Goal: Task Accomplishment & Management: Manage account settings

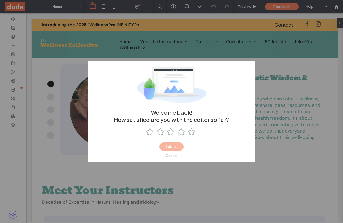
click at [171, 155] on div "Cancel" at bounding box center [171, 156] width 11 height 4
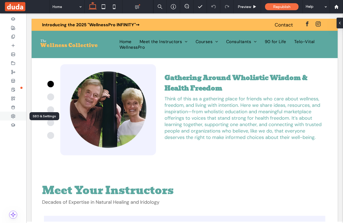
click at [15, 115] on use at bounding box center [13, 116] width 4 height 4
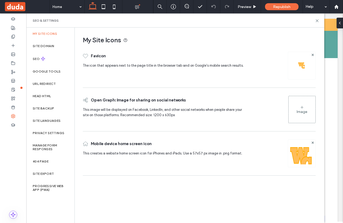
click at [301, 106] on icon at bounding box center [302, 107] width 4 height 4
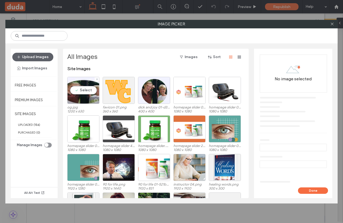
click at [85, 106] on label "og.jpg" at bounding box center [83, 107] width 32 height 4
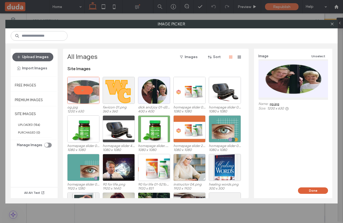
click at [315, 190] on button "Done" at bounding box center [313, 191] width 30 height 6
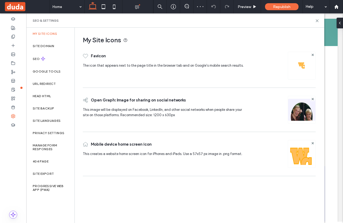
scroll to position [80, 0]
click at [48, 82] on label "URL Redirect" at bounding box center [44, 84] width 23 height 4
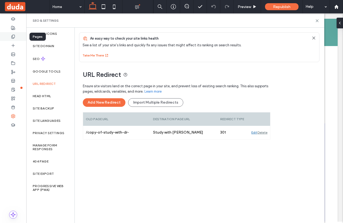
click at [14, 38] on use at bounding box center [13, 36] width 3 height 3
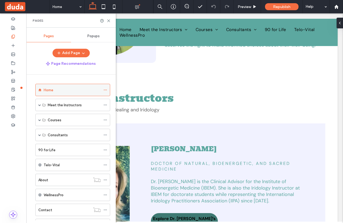
click at [104, 88] on icon at bounding box center [105, 90] width 4 height 4
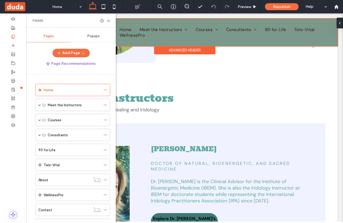
click at [204, 29] on div at bounding box center [185, 32] width 306 height 27
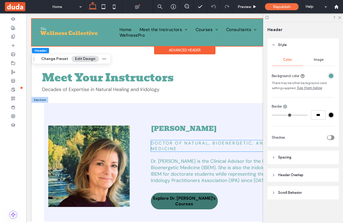
scroll to position [134, 0]
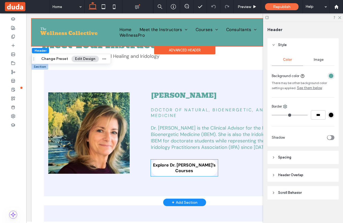
click at [189, 167] on span "Explore Dr. [PERSON_NAME]’s Courses" at bounding box center [184, 167] width 67 height 11
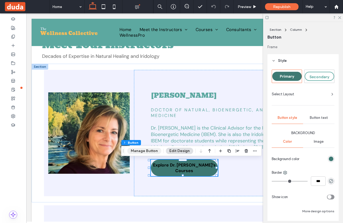
click at [142, 151] on button "Manage Button" at bounding box center [144, 151] width 34 height 6
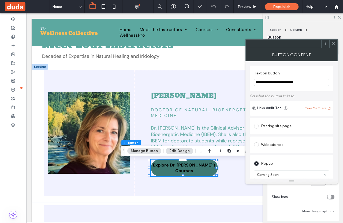
click at [320, 107] on button "Take Me There" at bounding box center [318, 108] width 26 height 6
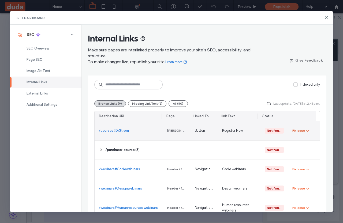
click at [306, 130] on icon "button" at bounding box center [308, 131] width 4 height 4
click at [304, 150] on div "Redirect Link" at bounding box center [313, 154] width 48 height 10
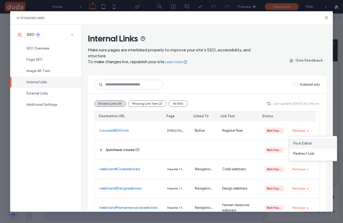
click at [305, 144] on span "Fix in Editor" at bounding box center [302, 143] width 18 height 5
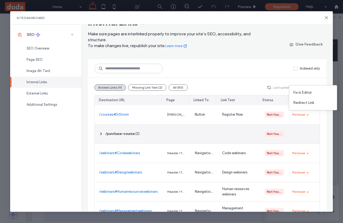
scroll to position [51, 0]
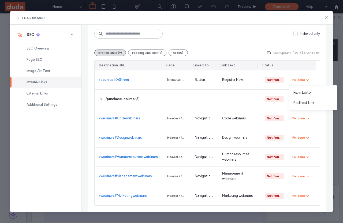
click at [324, 18] on icon at bounding box center [326, 18] width 4 height 4
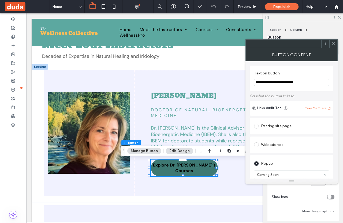
click at [335, 43] on icon at bounding box center [333, 44] width 4 height 4
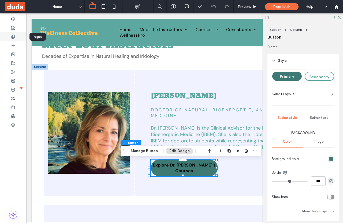
click at [14, 35] on icon at bounding box center [13, 37] width 4 height 4
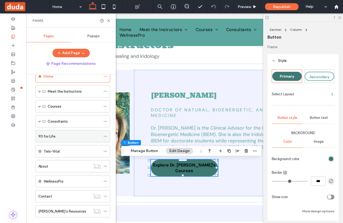
scroll to position [24, 0]
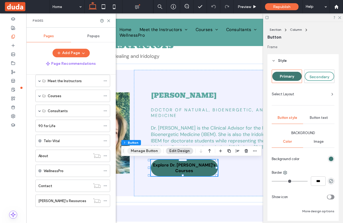
click at [144, 151] on button "Manage Button" at bounding box center [144, 151] width 34 height 6
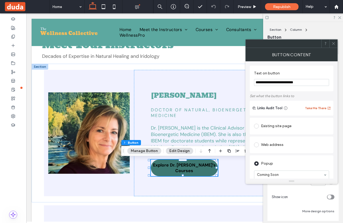
click at [312, 108] on button "Take Me There" at bounding box center [318, 108] width 26 height 6
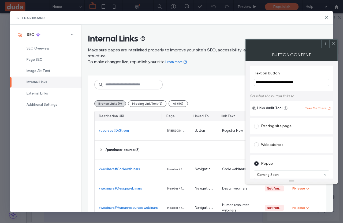
click at [333, 44] on use at bounding box center [333, 43] width 3 height 3
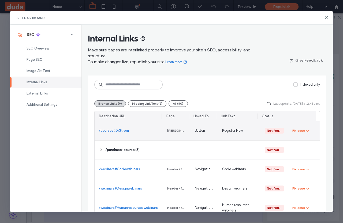
click at [119, 130] on link "/courses#DrStrom" at bounding box center [114, 130] width 30 height 5
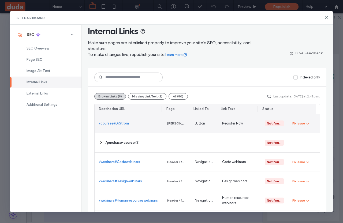
scroll to position [27, 0]
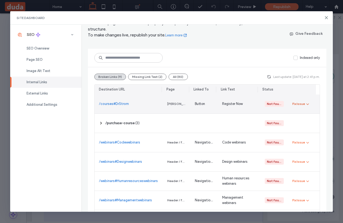
click at [306, 103] on icon "button" at bounding box center [308, 104] width 4 height 4
click at [307, 118] on span "Fix in Editor" at bounding box center [302, 116] width 18 height 5
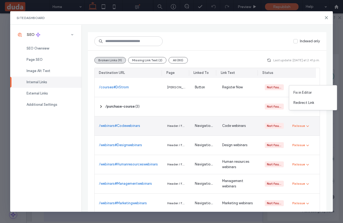
scroll to position [51, 0]
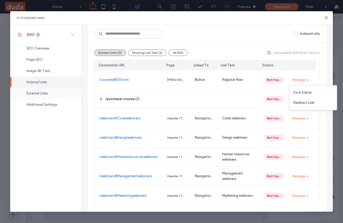
click at [48, 92] on span "External Links" at bounding box center [37, 93] width 21 height 4
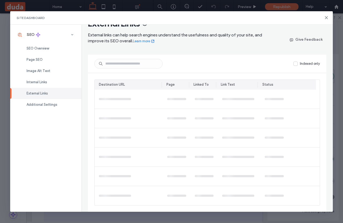
scroll to position [0, 0]
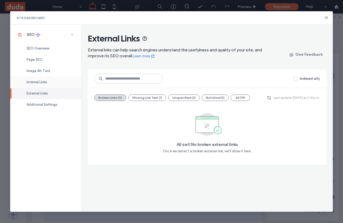
click at [50, 82] on div "Internal Links" at bounding box center [45, 82] width 71 height 11
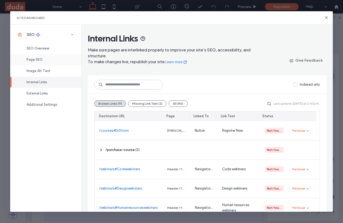
click at [46, 57] on div "Page SEO" at bounding box center [45, 59] width 71 height 11
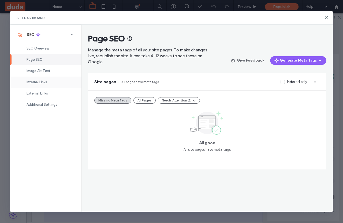
click at [44, 83] on span "Internal Links" at bounding box center [37, 82] width 21 height 4
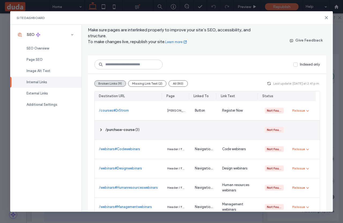
scroll to position [51, 0]
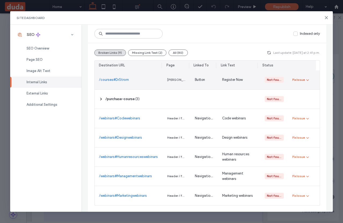
click at [306, 79] on icon "button" at bounding box center [308, 80] width 4 height 4
click at [306, 101] on span "Redirect Link" at bounding box center [303, 102] width 21 height 5
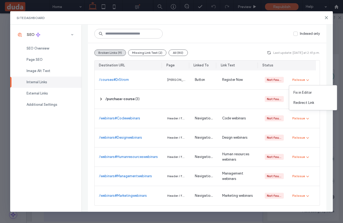
click at [323, 113] on div "Internal Links Make sure pages are interlinked properly to improve your site’s …" at bounding box center [206, 119] width 251 height 188
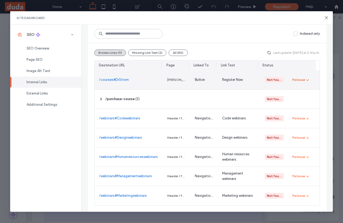
click at [306, 81] on icon "button" at bounding box center [308, 80] width 4 height 4
click at [305, 94] on span "Fix in Editor" at bounding box center [302, 92] width 18 height 5
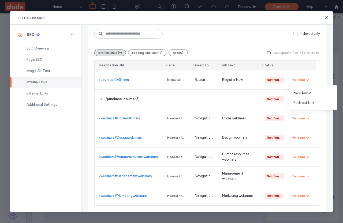
click at [262, 40] on div "Indexed only" at bounding box center [207, 34] width 239 height 18
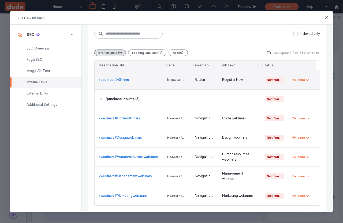
click at [301, 87] on div "Fix Issue" at bounding box center [304, 79] width 32 height 19
click at [301, 78] on div "Fix Issue" at bounding box center [298, 79] width 13 height 5
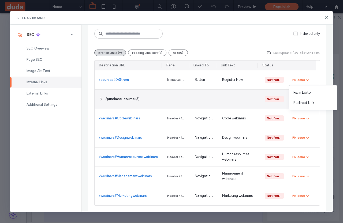
click at [164, 98] on div at bounding box center [177, 99] width 28 height 19
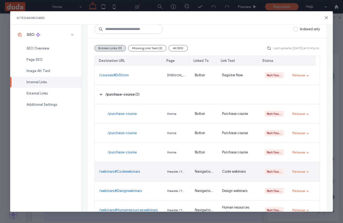
scroll to position [55, 0]
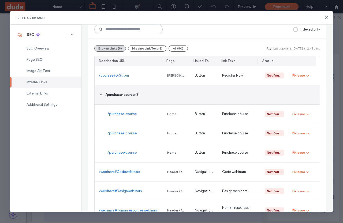
click at [101, 94] on icon at bounding box center [101, 95] width 4 height 4
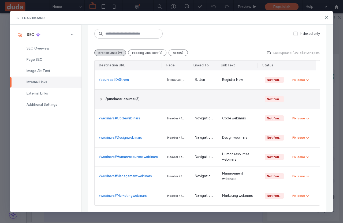
click at [102, 98] on icon at bounding box center [101, 99] width 4 height 4
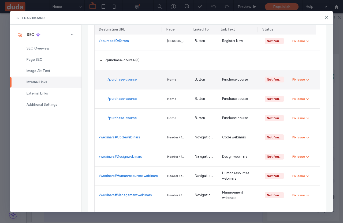
scroll to position [82, 0]
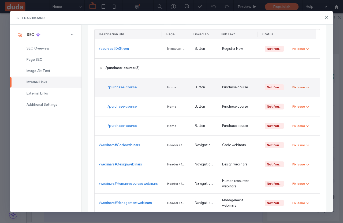
click at [305, 88] on span "button" at bounding box center [307, 87] width 5 height 6
click at [303, 109] on span "Redirect Link" at bounding box center [303, 110] width 21 height 5
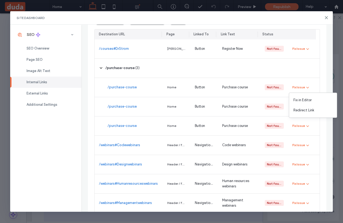
click at [172, 57] on div "[PERSON_NAME]" at bounding box center [177, 48] width 28 height 19
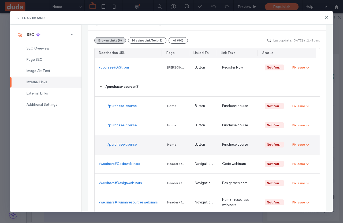
scroll to position [55, 0]
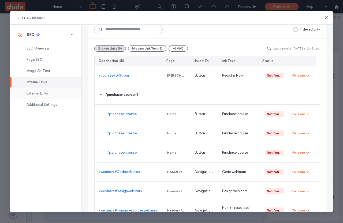
click at [37, 94] on span "External Links" at bounding box center [37, 93] width 21 height 4
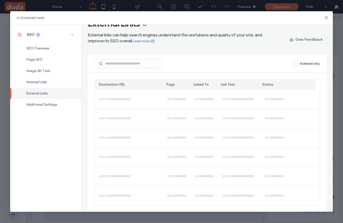
scroll to position [0, 0]
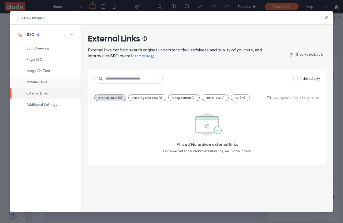
click at [40, 84] on span "Internal Links" at bounding box center [37, 82] width 21 height 4
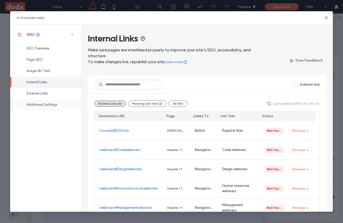
click at [46, 106] on span "Additional Settings" at bounding box center [42, 105] width 31 height 4
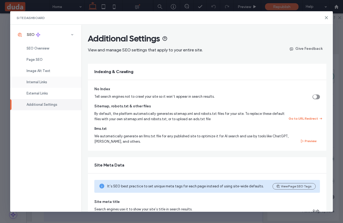
click at [43, 81] on span "Internal Links" at bounding box center [37, 82] width 21 height 4
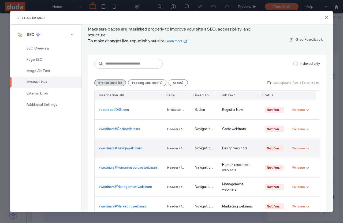
scroll to position [32, 0]
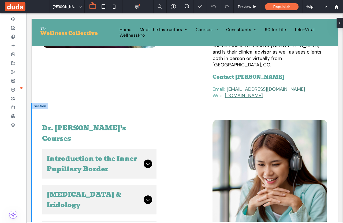
scroll to position [375, 0]
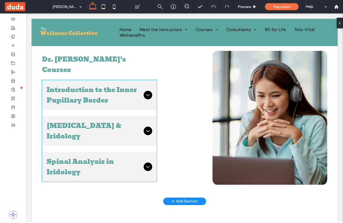
click at [147, 91] on div at bounding box center [148, 95] width 9 height 9
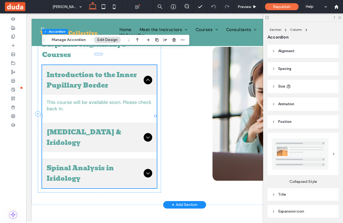
click at [146, 77] on icon at bounding box center [148, 80] width 6 height 6
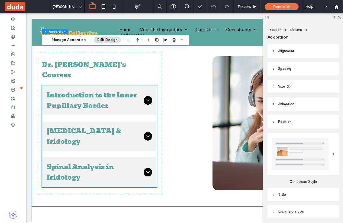
scroll to position [295, 0]
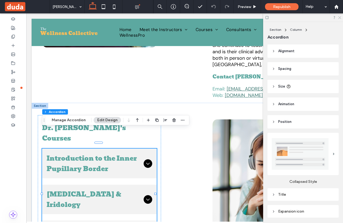
click at [338, 16] on icon at bounding box center [339, 17] width 3 height 3
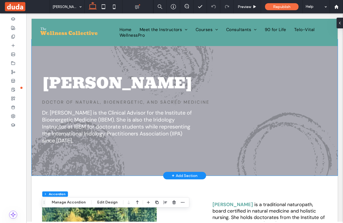
scroll to position [0, 0]
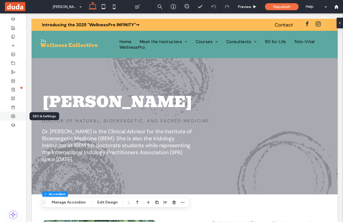
click at [13, 118] on use at bounding box center [13, 116] width 4 height 4
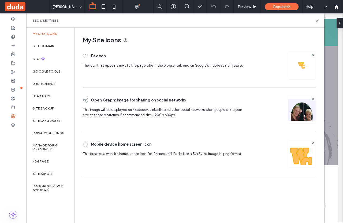
scroll to position [54, 0]
drag, startPoint x: 45, startPoint y: 84, endPoint x: 181, endPoint y: 52, distance: 140.0
click at [181, 52] on div "Favicon" at bounding box center [165, 56] width 165 height 14
click at [45, 85] on label "URL Redirect" at bounding box center [44, 84] width 23 height 4
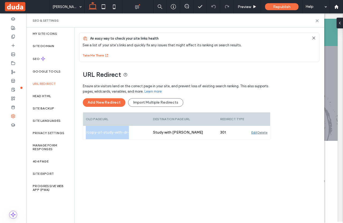
drag, startPoint x: 145, startPoint y: 132, endPoint x: 85, endPoint y: 141, distance: 60.9
click at [85, 141] on div "Ensure site visitors land on the correct page in your site, and prevent loss of…" at bounding box center [177, 161] width 188 height 161
copy div "/copy-of-study-with-dr-[PERSON_NAME]"
click at [121, 192] on div "Ensure site visitors land on the correct page in your site, and prevent loss of…" at bounding box center [177, 161] width 188 height 161
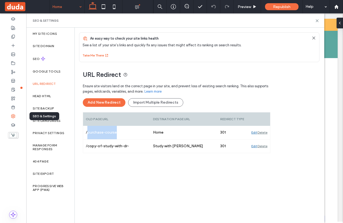
scroll to position [23, 0]
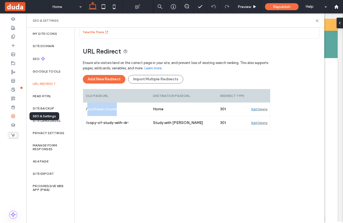
click at [156, 164] on div "Ensure site visitors land on the correct page in your site, and prevent loss of…" at bounding box center [177, 138] width 188 height 161
drag, startPoint x: 124, startPoint y: 107, endPoint x: 77, endPoint y: 105, distance: 46.4
click at [77, 105] on div "URL Redirect Ensure site visitors land on the correct page in your site, and pr…" at bounding box center [197, 129] width 245 height 180
copy div "/purchase-course"
click at [207, 179] on div "Ensure site visitors land on the correct page in your site, and prevent loss of…" at bounding box center [177, 138] width 188 height 161
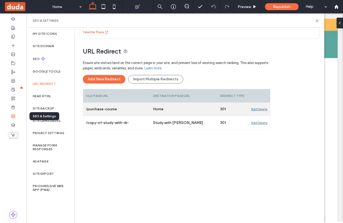
click at [253, 111] on div "Edit" at bounding box center [254, 109] width 6 height 13
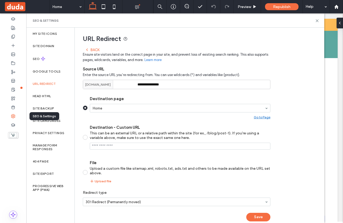
scroll to position [45, 0]
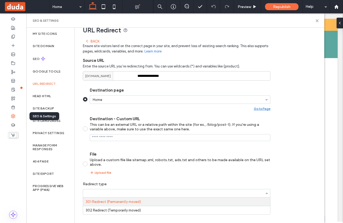
click at [176, 193] on input at bounding box center [175, 194] width 179 height 4
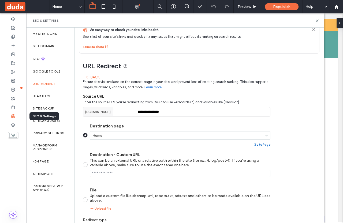
scroll to position [0, 0]
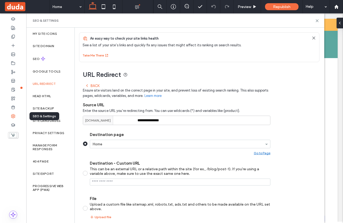
click at [96, 84] on div "Back" at bounding box center [92, 86] width 14 height 4
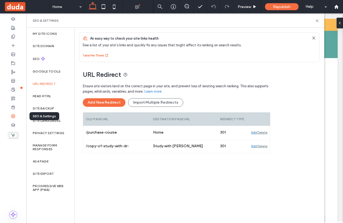
scroll to position [4, 0]
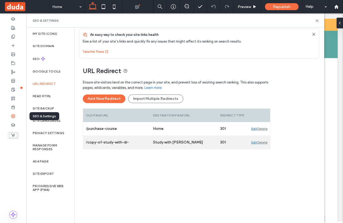
click at [254, 144] on div "Edit" at bounding box center [254, 142] width 6 height 13
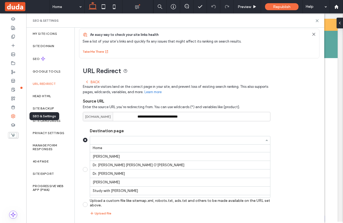
scroll to position [0, 0]
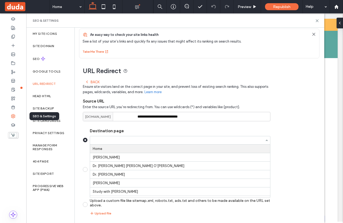
click at [170, 125] on section "Destination page Home Dr. Sheryl Strom Dr. Betty Sue O'Brian Dr. Mary Reed Rich…" at bounding box center [177, 172] width 188 height 96
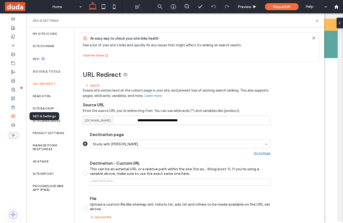
click at [91, 83] on div "**********" at bounding box center [177, 172] width 188 height 182
click at [91, 84] on div "Back" at bounding box center [92, 86] width 14 height 4
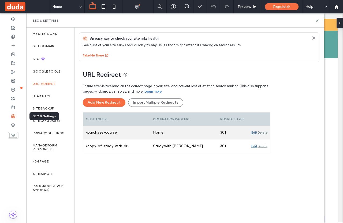
click at [253, 132] on div "Edit" at bounding box center [254, 132] width 6 height 13
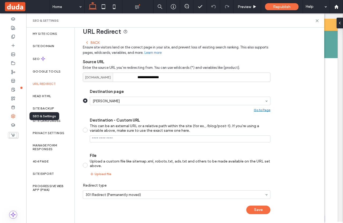
scroll to position [45, 0]
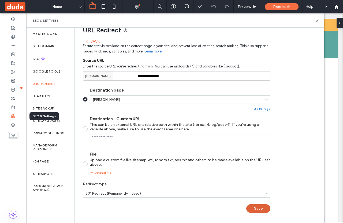
click at [253, 207] on button "Save" at bounding box center [258, 208] width 24 height 9
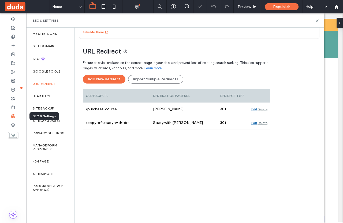
scroll to position [23, 0]
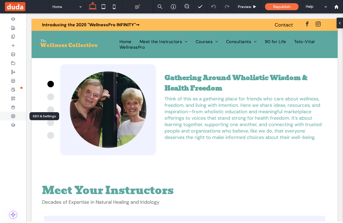
click at [12, 118] on icon at bounding box center [13, 116] width 4 height 4
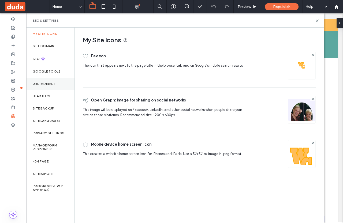
click at [49, 79] on div "URL Redirect" at bounding box center [50, 84] width 48 height 12
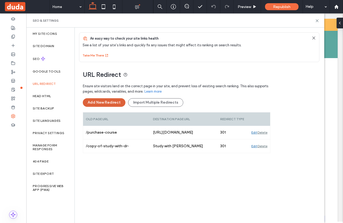
click at [101, 103] on button "Add New Redirect" at bounding box center [104, 102] width 43 height 9
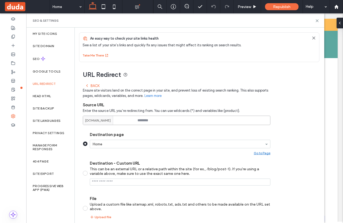
click at [151, 120] on input at bounding box center [177, 120] width 188 height 9
paste input "**********"
drag, startPoint x: 204, startPoint y: 121, endPoint x: 88, endPoint y: 121, distance: 116.6
click at [88, 121] on div "**********" at bounding box center [177, 120] width 188 height 9
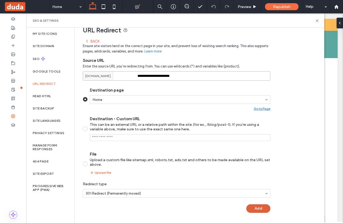
type input "**********"
click at [256, 209] on button "Add" at bounding box center [258, 208] width 24 height 9
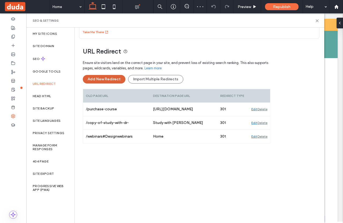
click at [96, 80] on button "Add New Redirect" at bounding box center [104, 79] width 43 height 9
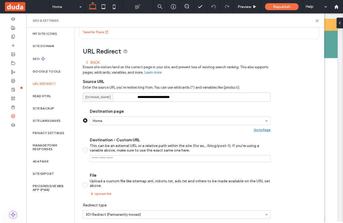
click at [91, 63] on div "Back" at bounding box center [92, 62] width 14 height 4
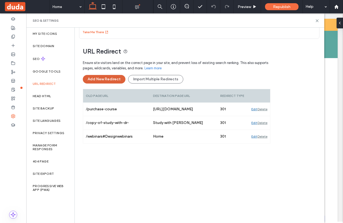
click at [101, 78] on button "Add New Redirect" at bounding box center [104, 79] width 43 height 9
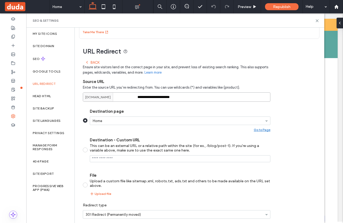
drag, startPoint x: 137, startPoint y: 95, endPoint x: 245, endPoint y: 103, distance: 107.7
click at [245, 103] on div "**********" at bounding box center [177, 149] width 188 height 182
paste input "**********"
drag, startPoint x: 204, startPoint y: 96, endPoint x: 33, endPoint y: 97, distance: 171.0
click at [33, 97] on div "**********" at bounding box center [175, 126] width 298 height 196
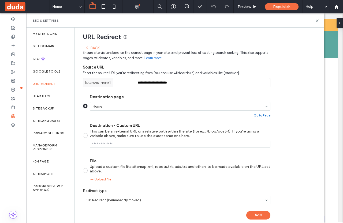
scroll to position [45, 0]
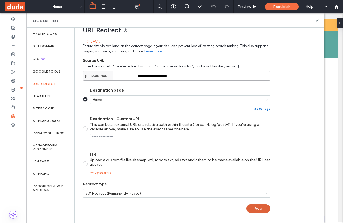
type input "**********"
click at [261, 208] on button "Add" at bounding box center [258, 208] width 24 height 9
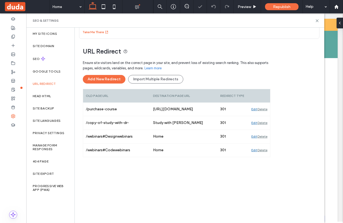
scroll to position [23, 0]
click at [106, 81] on button "Add New Redirect" at bounding box center [104, 79] width 43 height 9
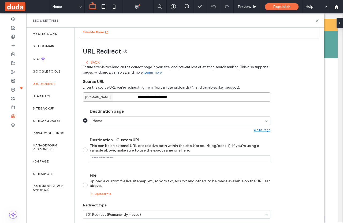
drag, startPoint x: 138, startPoint y: 97, endPoint x: 202, endPoint y: 96, distance: 64.3
click at [202, 96] on input "**********" at bounding box center [177, 96] width 188 height 9
paste input "**********"
drag, startPoint x: 204, startPoint y: 97, endPoint x: 100, endPoint y: 98, distance: 104.0
click at [100, 98] on div "**********" at bounding box center [177, 96] width 188 height 9
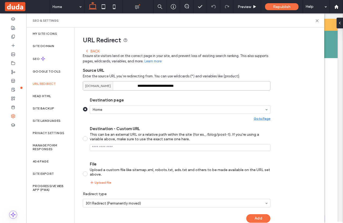
scroll to position [45, 0]
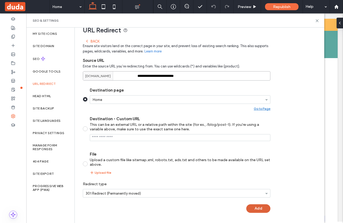
type input "**********"
click at [258, 211] on button "Add" at bounding box center [258, 208] width 24 height 9
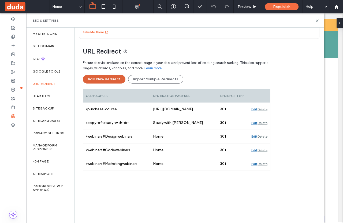
click at [95, 79] on button "Add New Redirect" at bounding box center [104, 79] width 43 height 9
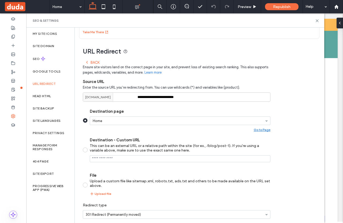
drag, startPoint x: 137, startPoint y: 97, endPoint x: 218, endPoint y: 106, distance: 81.5
click at [218, 106] on div "**********" at bounding box center [177, 149] width 188 height 182
click at [208, 97] on input "**********" at bounding box center [177, 96] width 188 height 9
drag, startPoint x: 136, startPoint y: 96, endPoint x: 221, endPoint y: 96, distance: 84.7
click at [223, 96] on div "**********" at bounding box center [177, 96] width 188 height 9
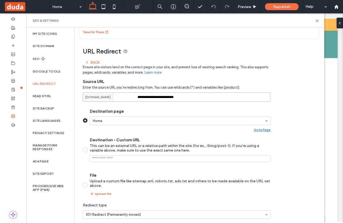
drag, startPoint x: 137, startPoint y: 97, endPoint x: 226, endPoint y: 96, distance: 88.2
click at [226, 96] on input "**********" at bounding box center [177, 96] width 188 height 9
paste input "**********"
drag, startPoint x: 205, startPoint y: 97, endPoint x: 121, endPoint y: 97, distance: 83.9
click at [121, 97] on div "**********" at bounding box center [177, 96] width 188 height 9
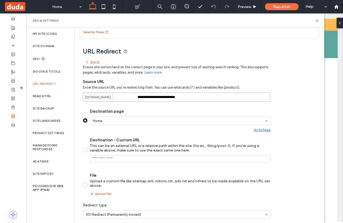
type input "**********"
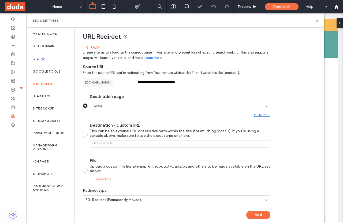
scroll to position [45, 0]
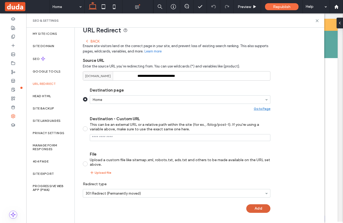
click at [258, 208] on button "Add" at bounding box center [258, 208] width 24 height 9
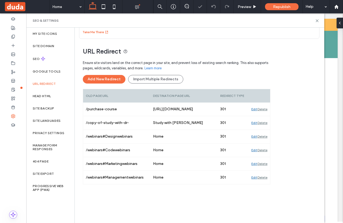
scroll to position [23, 0]
click at [106, 77] on button "Add New Redirect" at bounding box center [104, 79] width 43 height 9
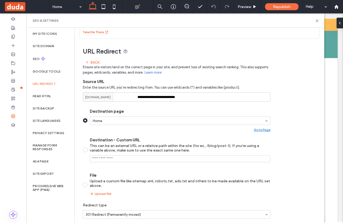
drag, startPoint x: 137, startPoint y: 97, endPoint x: 238, endPoint y: 95, distance: 100.5
click at [238, 95] on div "**********" at bounding box center [177, 96] width 188 height 9
drag, startPoint x: 138, startPoint y: 97, endPoint x: 228, endPoint y: 98, distance: 90.3
click at [228, 98] on input "**********" at bounding box center [177, 96] width 188 height 9
paste input "**********"
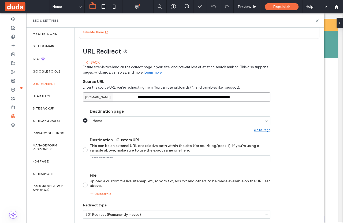
drag, startPoint x: 204, startPoint y: 97, endPoint x: 91, endPoint y: 85, distance: 112.9
click at [91, 85] on div "**********" at bounding box center [177, 92] width 188 height 19
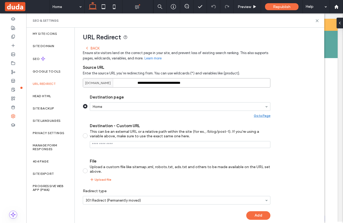
scroll to position [45, 0]
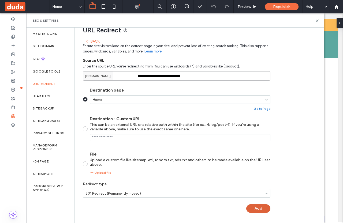
type input "**********"
click at [260, 208] on button "Add" at bounding box center [258, 208] width 24 height 9
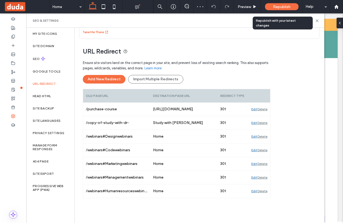
click at [279, 3] on div "Republish" at bounding box center [281, 6] width 33 height 7
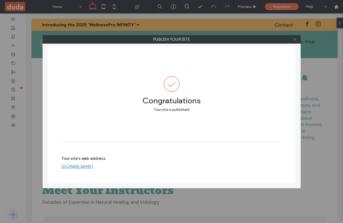
click at [294, 40] on icon at bounding box center [295, 39] width 4 height 4
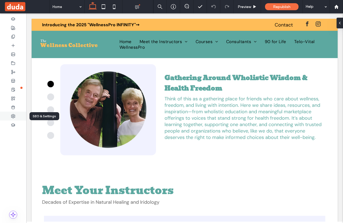
click at [16, 115] on div at bounding box center [13, 116] width 26 height 9
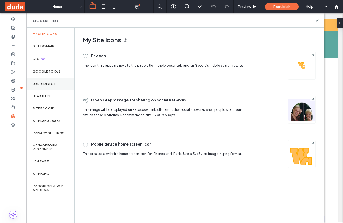
click at [43, 84] on label "URL Redirect" at bounding box center [44, 84] width 23 height 4
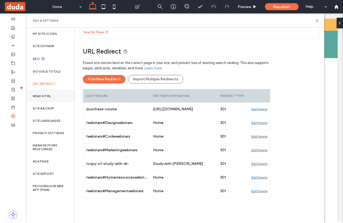
click at [44, 98] on div "Head HTML" at bounding box center [50, 96] width 48 height 12
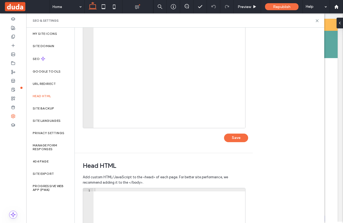
scroll to position [134, 0]
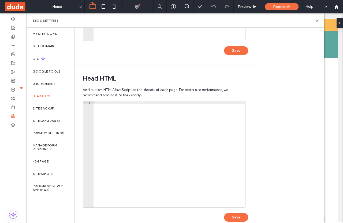
click at [97, 105] on div at bounding box center [170, 157] width 152 height 113
click at [218, 145] on div at bounding box center [170, 157] width 152 height 113
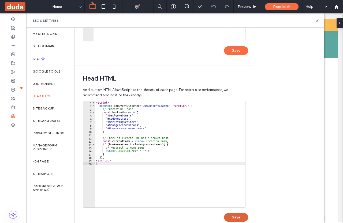
click at [240, 217] on button "Save" at bounding box center [236, 217] width 24 height 9
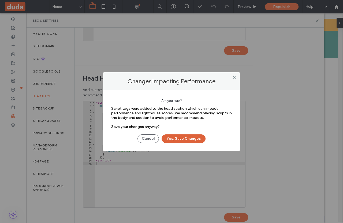
click at [184, 140] on button "Yes, Save Changes" at bounding box center [184, 139] width 44 height 9
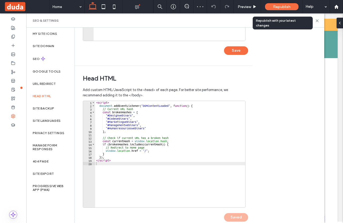
click at [279, 8] on span "Republish" at bounding box center [281, 7] width 17 height 5
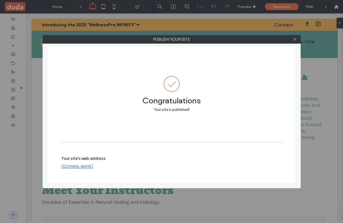
scroll to position [0, 0]
click at [295, 38] on icon at bounding box center [295, 39] width 4 height 4
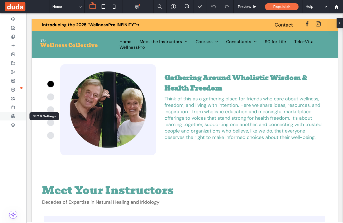
click at [15, 114] on icon at bounding box center [13, 116] width 4 height 4
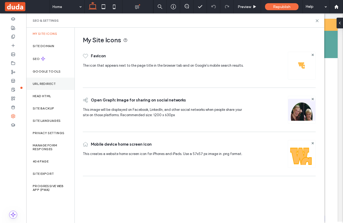
click at [43, 84] on label "URL Redirect" at bounding box center [44, 84] width 23 height 4
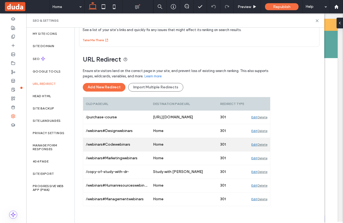
scroll to position [23, 0]
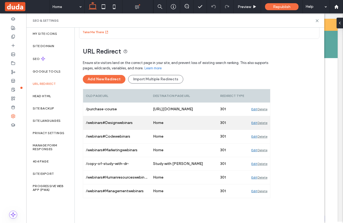
click at [255, 121] on div "Edit" at bounding box center [254, 122] width 6 height 13
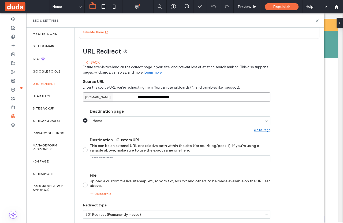
drag, startPoint x: 154, startPoint y: 99, endPoint x: 128, endPoint y: 99, distance: 25.5
click at [128, 99] on div "**********" at bounding box center [177, 96] width 188 height 9
click at [139, 96] on input "**********" at bounding box center [177, 96] width 188 height 9
click at [141, 98] on input "**********" at bounding box center [177, 96] width 188 height 9
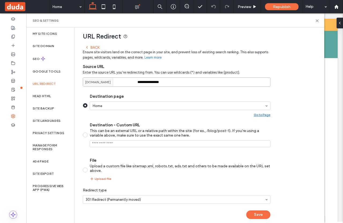
scroll to position [45, 0]
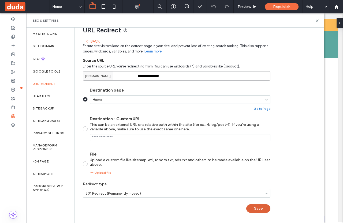
type input "**********"
click at [256, 211] on button "Save" at bounding box center [258, 208] width 24 height 9
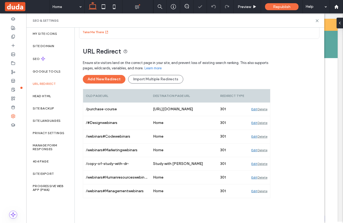
scroll to position [23, 0]
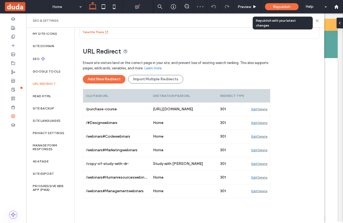
click at [283, 6] on span "Republish" at bounding box center [281, 7] width 17 height 5
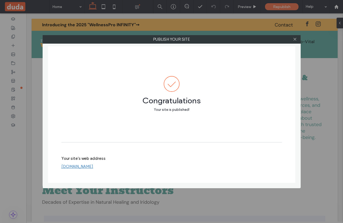
drag, startPoint x: 295, startPoint y: 39, endPoint x: 289, endPoint y: 39, distance: 6.4
click at [294, 39] on icon at bounding box center [295, 39] width 4 height 4
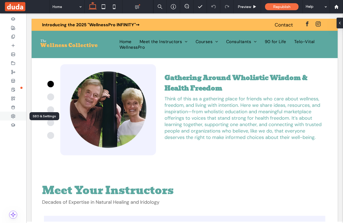
click at [14, 113] on div at bounding box center [13, 116] width 26 height 9
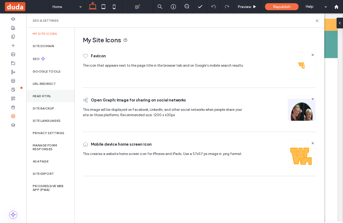
click at [47, 96] on label "Head HTML" at bounding box center [42, 96] width 18 height 4
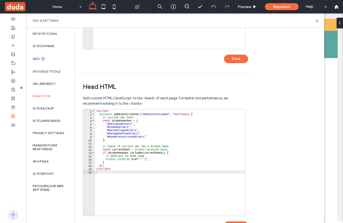
scroll to position [134, 0]
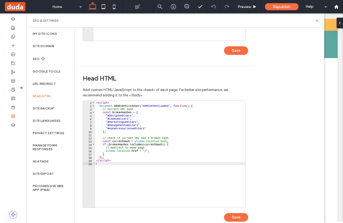
type textarea "**********"
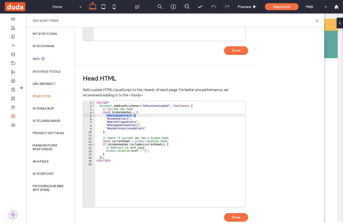
drag, startPoint x: 105, startPoint y: 116, endPoint x: 135, endPoint y: 116, distance: 29.7
click at [135, 116] on div "< script > document . addEventListener ( "DOMContentLoaded" , function ( ) { //…" at bounding box center [170, 157] width 150 height 113
click at [241, 217] on button "Save" at bounding box center [236, 217] width 24 height 9
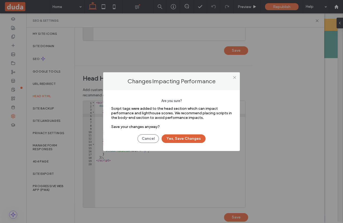
click at [187, 139] on button "Yes, Save Changes" at bounding box center [184, 139] width 44 height 9
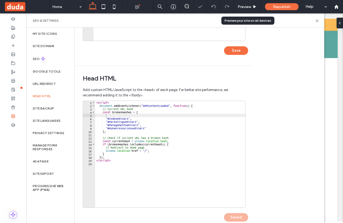
click at [280, 7] on span "Republish" at bounding box center [281, 7] width 17 height 5
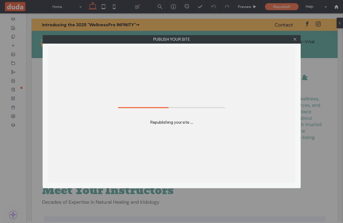
scroll to position [0, 0]
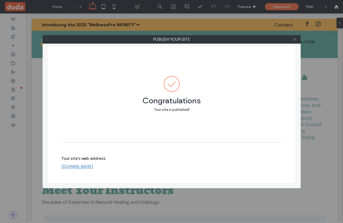
click at [293, 38] on icon at bounding box center [295, 39] width 4 height 4
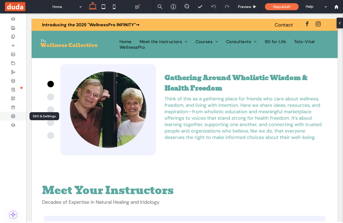
click at [14, 117] on use at bounding box center [13, 116] width 4 height 4
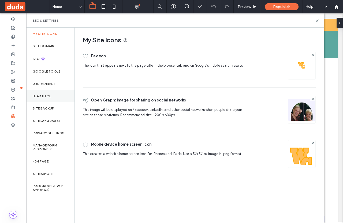
click at [38, 98] on label "Head HTML" at bounding box center [42, 96] width 18 height 4
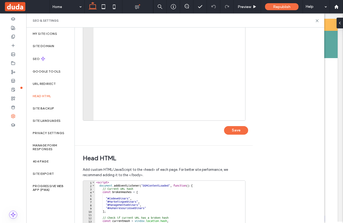
scroll to position [134, 0]
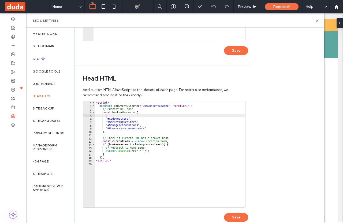
click at [110, 115] on div "< script > document . addEventListener ( "DOMContentLoaded" , function ( ) { //…" at bounding box center [170, 157] width 150 height 113
paste textarea "**********"
type textarea "**********"
click at [236, 217] on button "Save" at bounding box center [236, 217] width 24 height 9
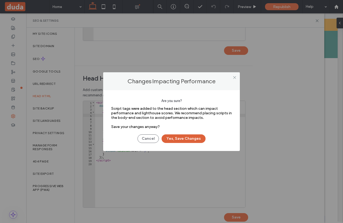
click at [181, 140] on button "Yes, Save Changes" at bounding box center [184, 139] width 44 height 9
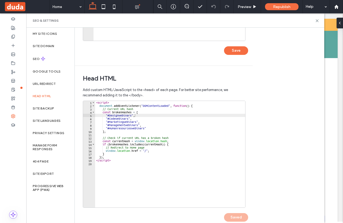
scroll to position [0, 0]
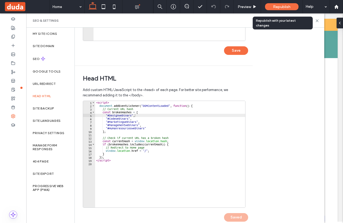
click at [276, 6] on span "Republish" at bounding box center [281, 7] width 17 height 5
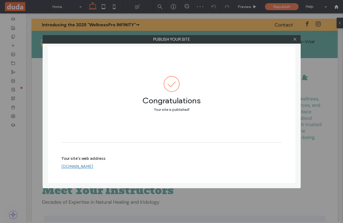
click at [292, 41] on div at bounding box center [295, 39] width 8 height 8
drag, startPoint x: 297, startPoint y: 39, endPoint x: 293, endPoint y: 39, distance: 3.2
click at [296, 39] on icon at bounding box center [295, 39] width 4 height 4
